Goal: Task Accomplishment & Management: Complete application form

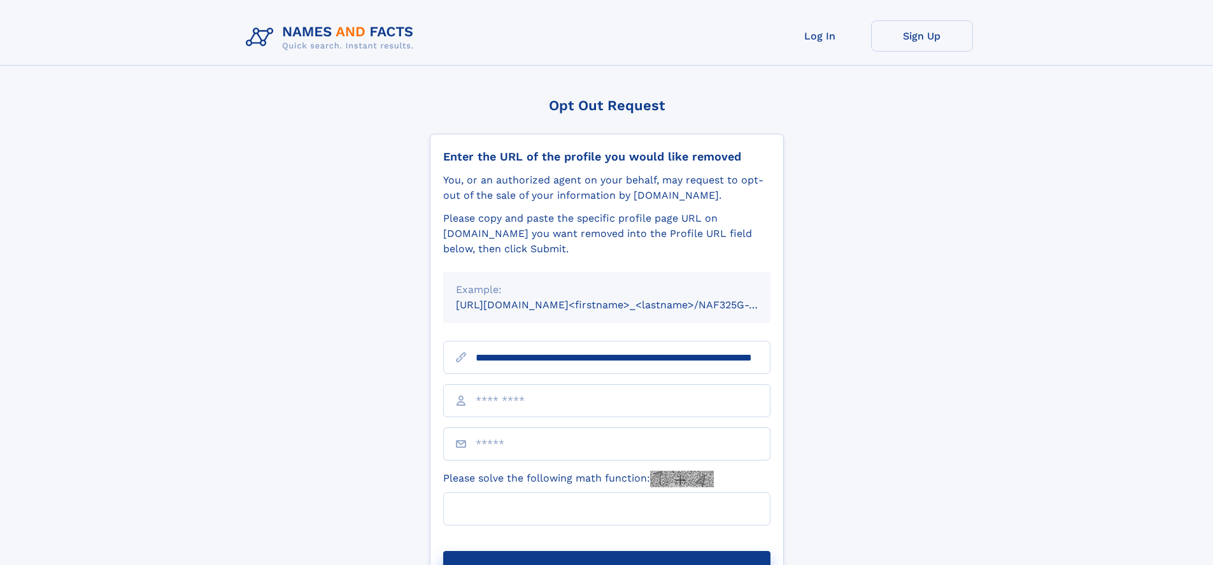
scroll to position [0, 128]
type input "**********"
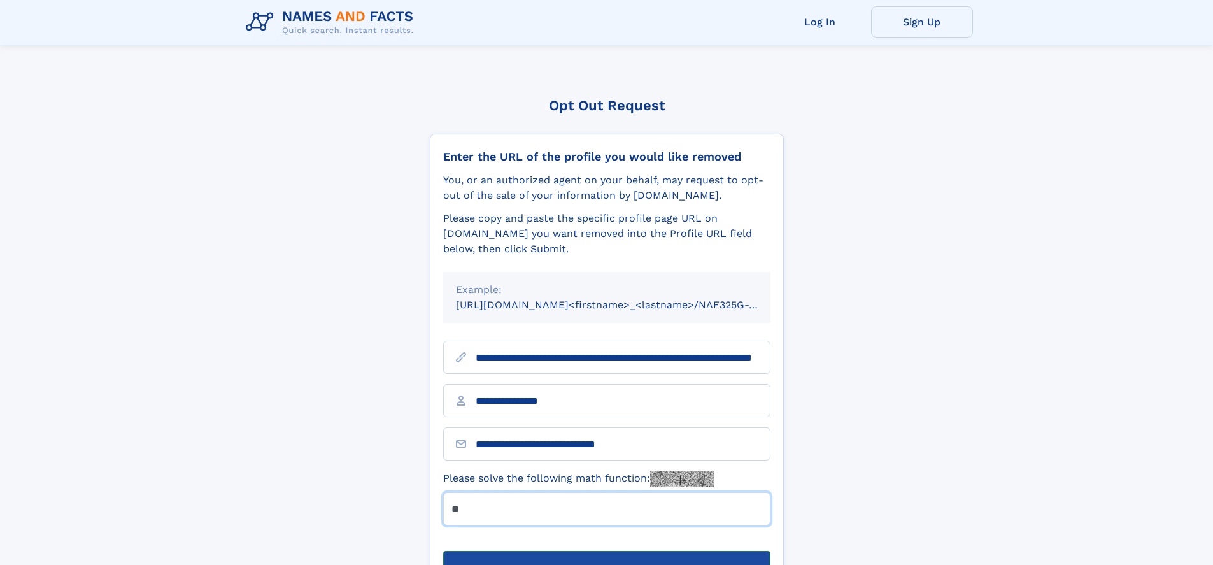
type input "**"
click at [606, 551] on button "Submit Opt Out Request" at bounding box center [606, 571] width 327 height 41
